Goal: Information Seeking & Learning: Understand process/instructions

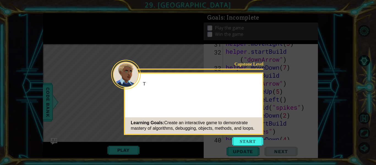
scroll to position [965, 0]
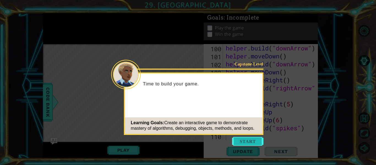
click at [238, 140] on button "Start" at bounding box center [247, 141] width 31 height 9
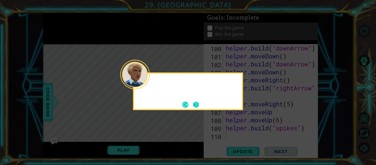
click at [197, 103] on button "Next" at bounding box center [196, 104] width 6 height 6
click at [196, 102] on button "Next" at bounding box center [196, 104] width 6 height 6
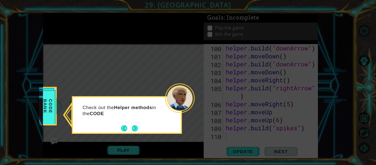
click at [130, 137] on icon at bounding box center [188, 82] width 376 height 165
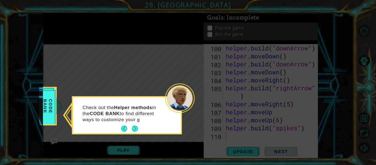
click at [135, 133] on div "Check out the Helper methods in the CODE BANK to find different ways to customi…" at bounding box center [127, 116] width 108 height 34
click at [134, 129] on button "Next" at bounding box center [135, 128] width 6 height 6
